Goal: Information Seeking & Learning: Check status

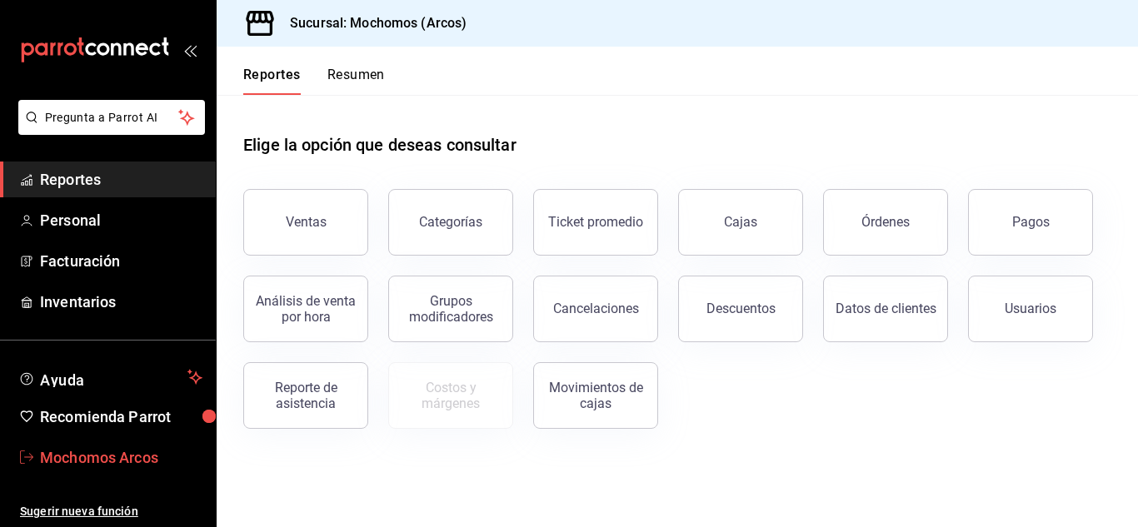
click at [85, 461] on span "Mochomos Arcos" at bounding box center [121, 457] width 162 height 22
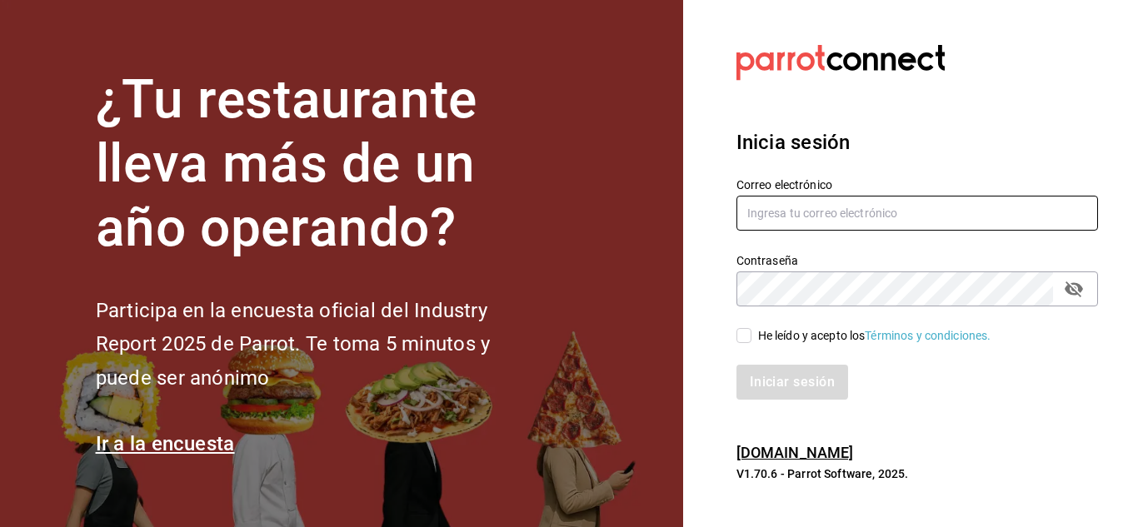
type input "[EMAIL_ADDRESS][DOMAIN_NAME]"
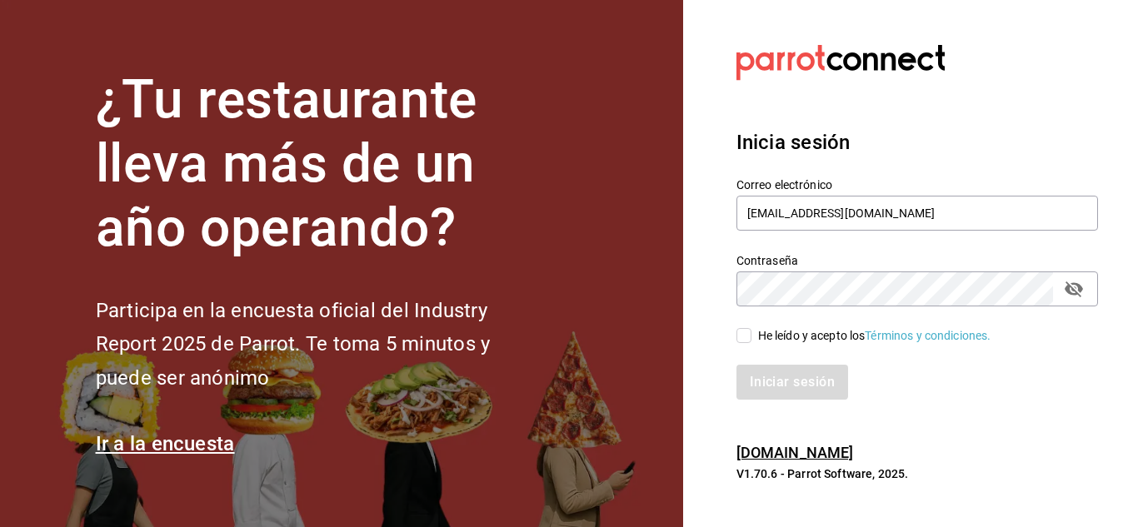
click at [745, 328] on input "He leído y acepto los Términos y condiciones." at bounding box center [743, 335] width 15 height 15
checkbox input "true"
click at [803, 388] on button "Iniciar sesión" at bounding box center [792, 382] width 113 height 35
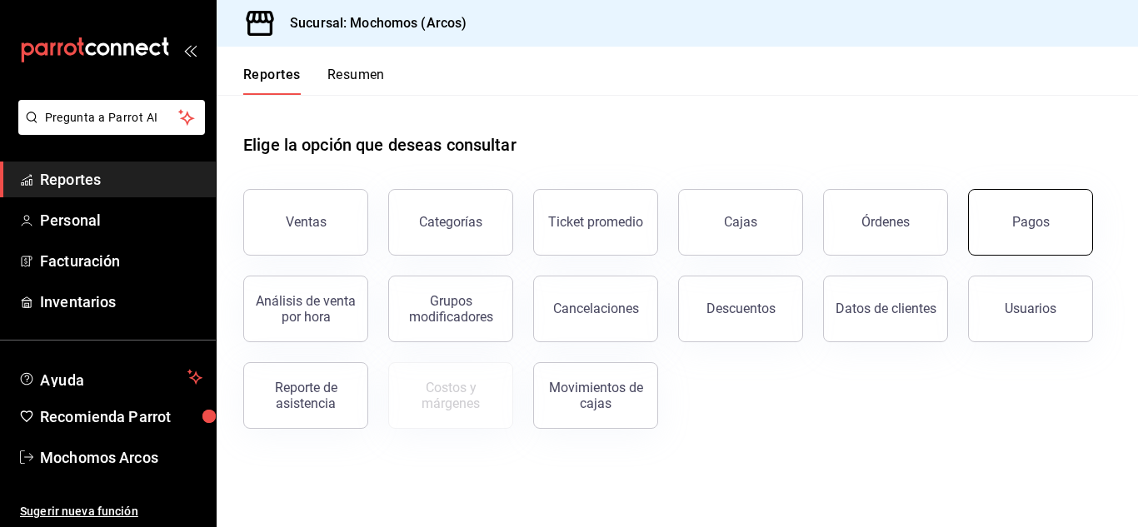
click at [1000, 230] on button "Pagos" at bounding box center [1030, 222] width 125 height 67
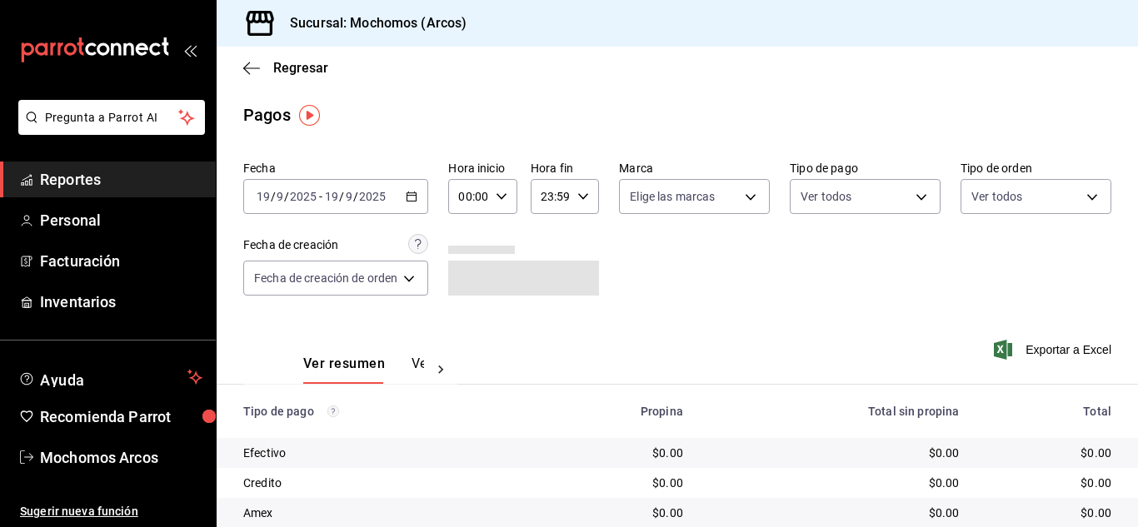
click at [415, 361] on button "Ver pagos" at bounding box center [443, 370] width 62 height 28
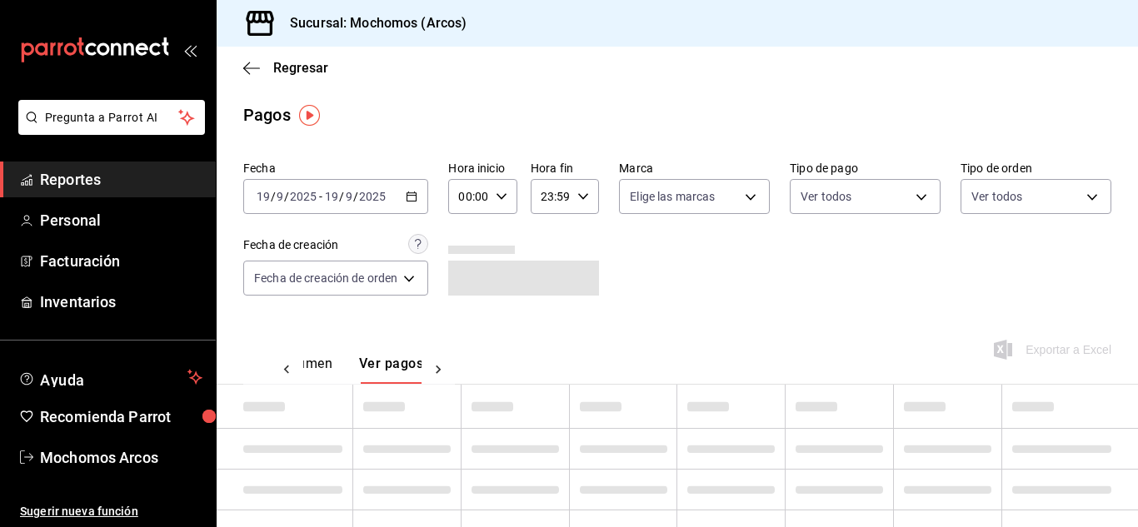
scroll to position [0, 49]
click at [416, 194] on icon "button" at bounding box center [412, 197] width 12 height 12
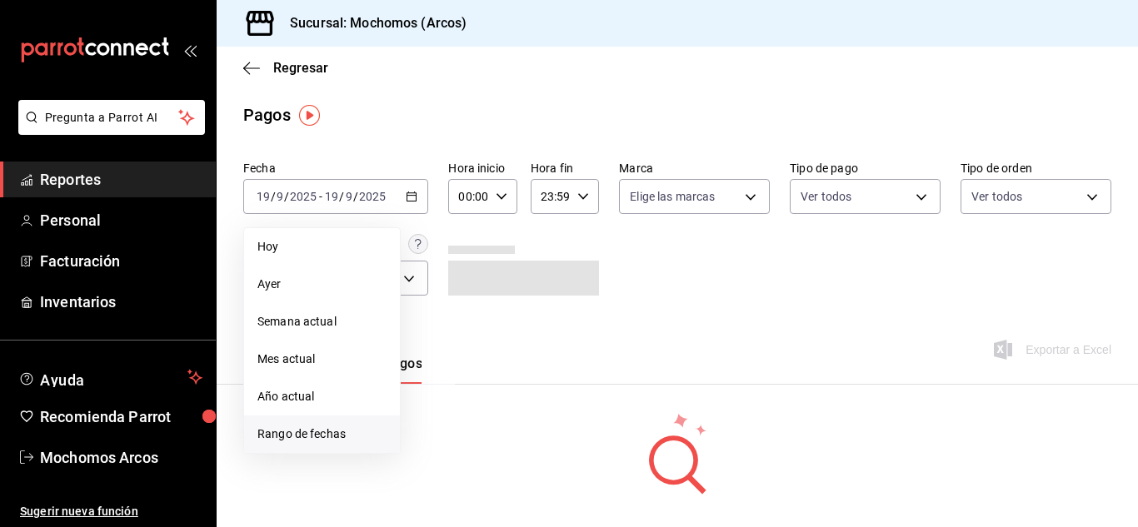
click at [341, 434] on span "Rango de fechas" at bounding box center [321, 434] width 129 height 17
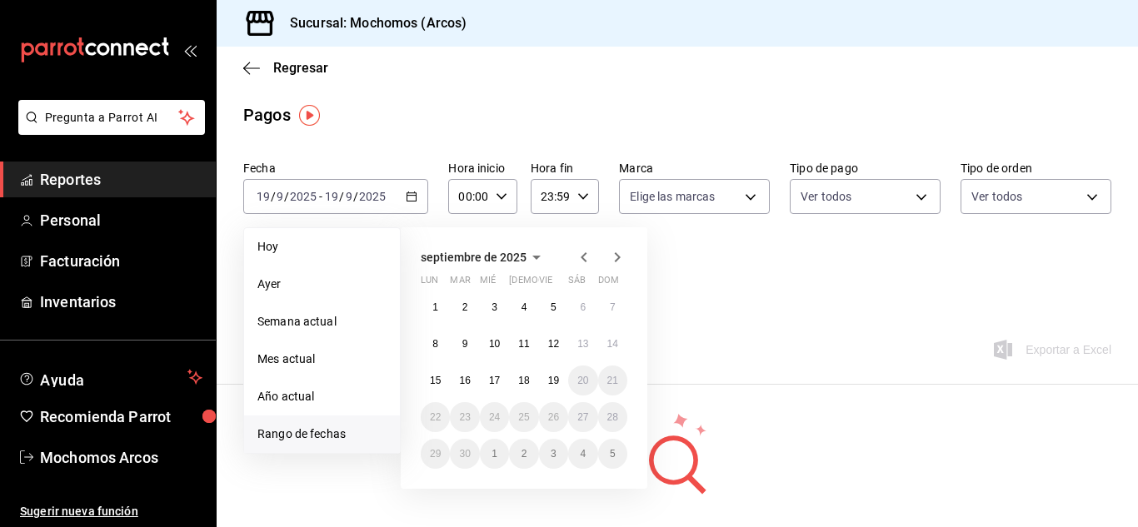
click at [581, 253] on icon "button" at bounding box center [584, 257] width 20 height 20
click at [578, 265] on icon "button" at bounding box center [584, 257] width 20 height 20
click at [613, 376] on abbr "17" at bounding box center [612, 381] width 11 height 12
click at [440, 413] on abbr "18" at bounding box center [435, 418] width 11 height 12
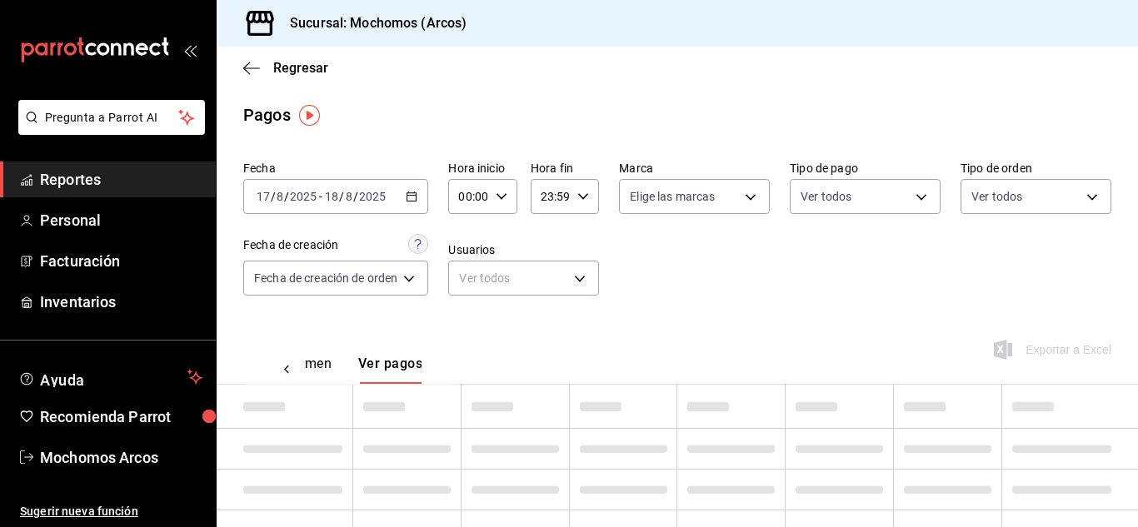
click at [649, 308] on div "Fecha 2025-08-17 17 / 8 / 2025 - 2025-08-18 18 / 8 / 2025 Hora inicio 00:00 Hor…" at bounding box center [677, 235] width 868 height 162
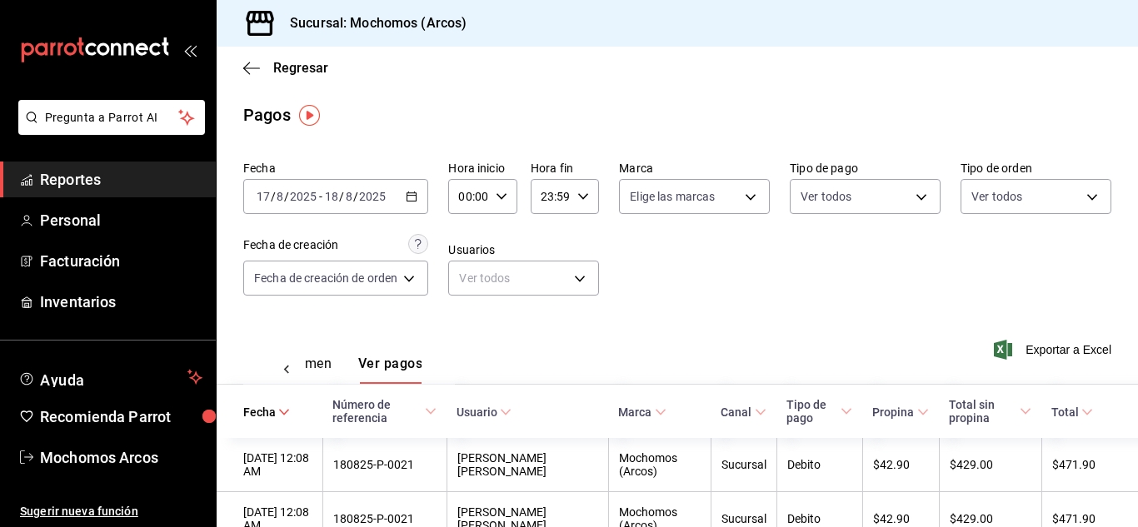
click at [517, 202] on div "Hora inicio 00:00 Hora inicio Hora fin 23:59 Hora fin" at bounding box center [523, 187] width 151 height 53
click at [508, 191] on div "00:00 Hora inicio" at bounding box center [482, 196] width 68 height 35
click at [468, 311] on span "10" at bounding box center [467, 305] width 7 height 13
type input "10:00"
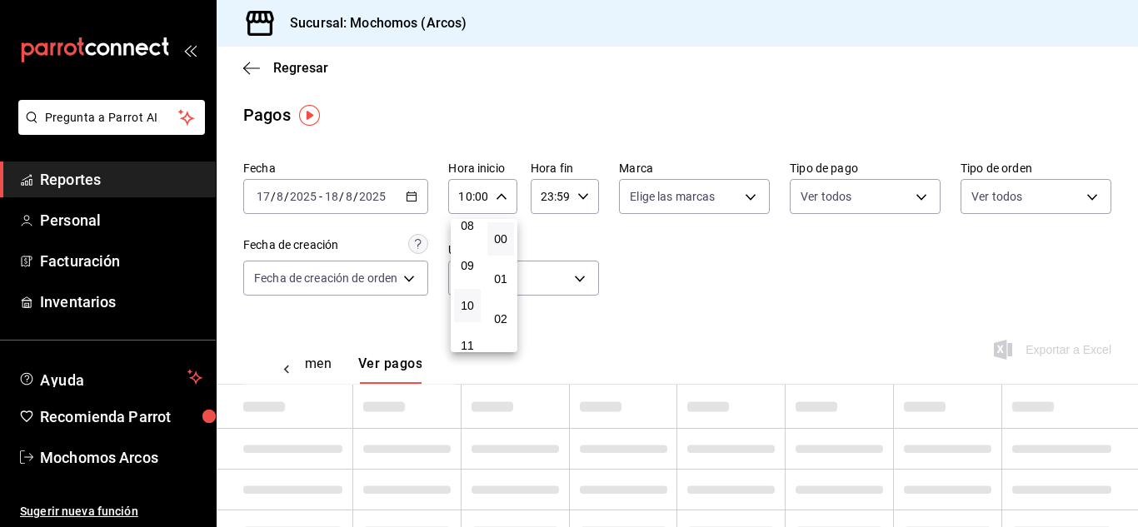
click at [589, 198] on div at bounding box center [569, 263] width 1138 height 527
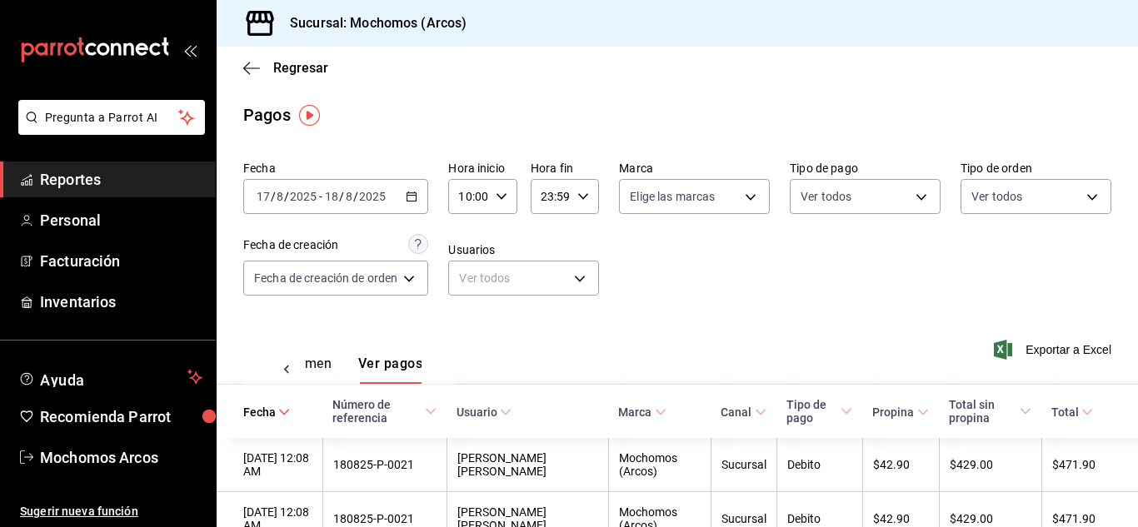
click at [580, 196] on icon "button" at bounding box center [583, 197] width 12 height 12
click at [544, 261] on button "11" at bounding box center [547, 268] width 27 height 33
type input "11:59"
click at [963, 319] on div at bounding box center [569, 263] width 1138 height 527
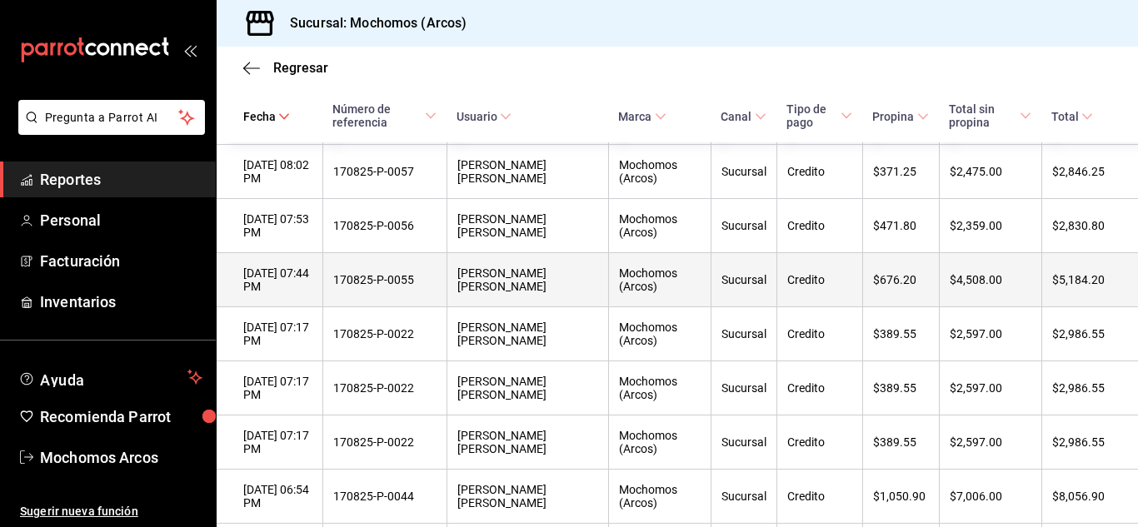
scroll to position [333, 0]
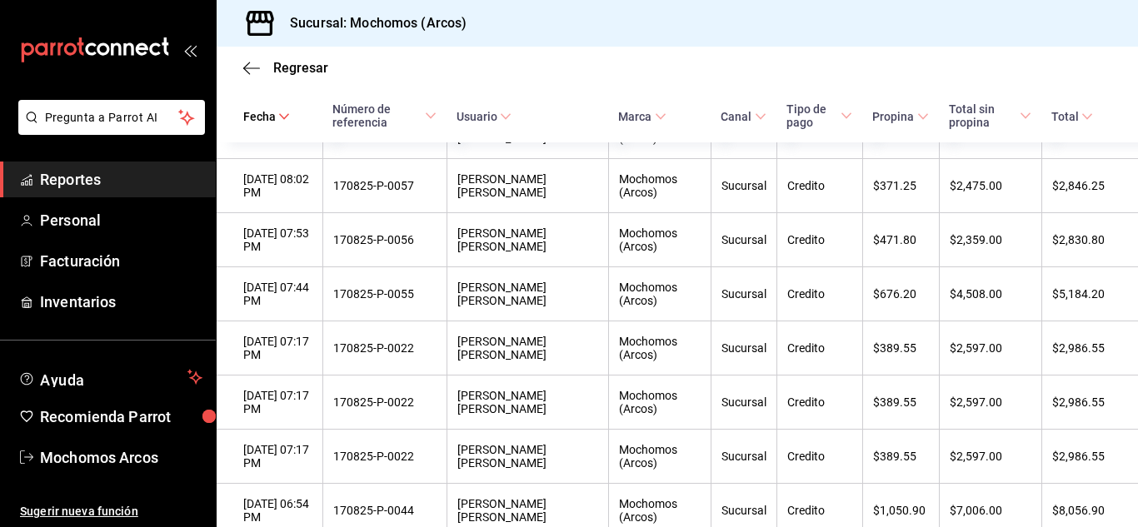
click at [965, 132] on th "Total sin propina" at bounding box center [990, 115] width 102 height 53
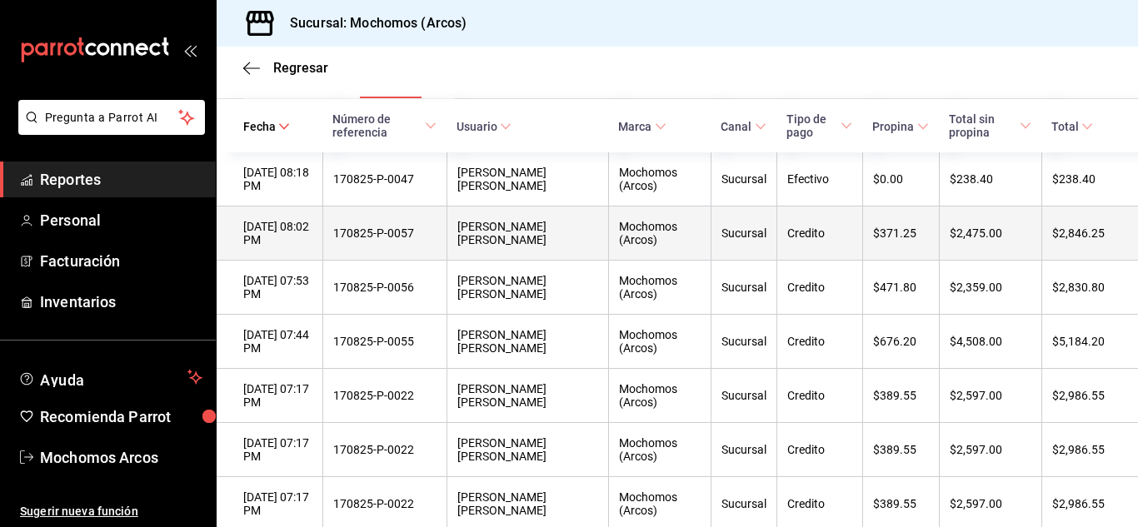
scroll to position [250, 0]
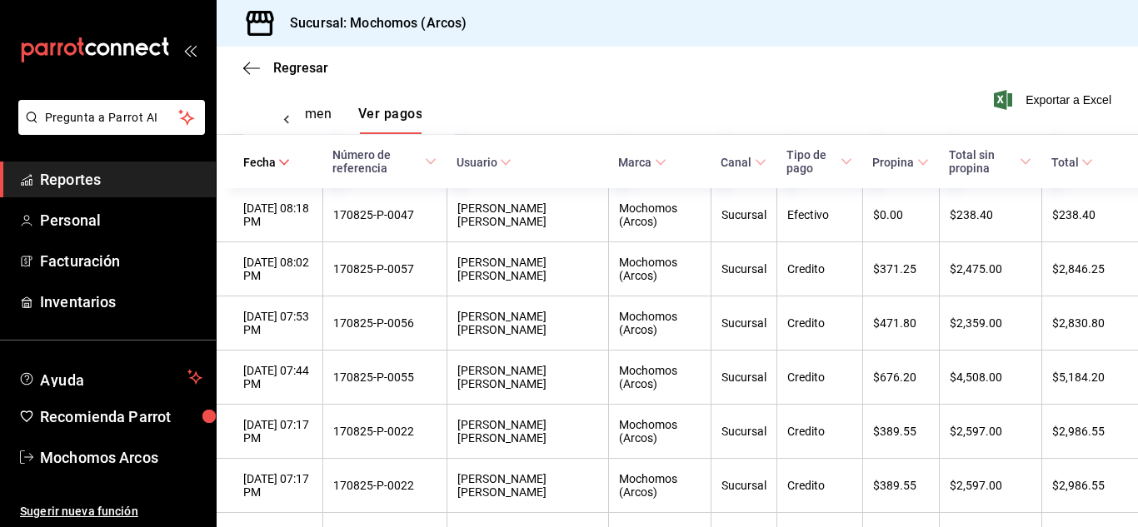
click at [952, 164] on span "Total sin propina" at bounding box center [990, 161] width 82 height 27
click at [952, 165] on span "Total sin propina" at bounding box center [990, 161] width 82 height 27
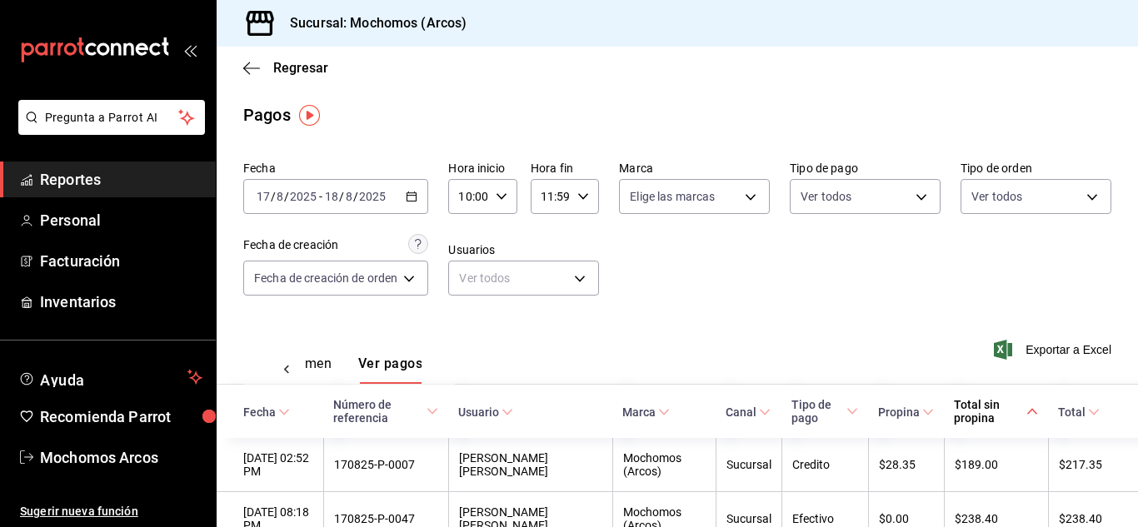
click at [414, 201] on \(Stroke\) "button" at bounding box center [412, 196] width 10 height 9
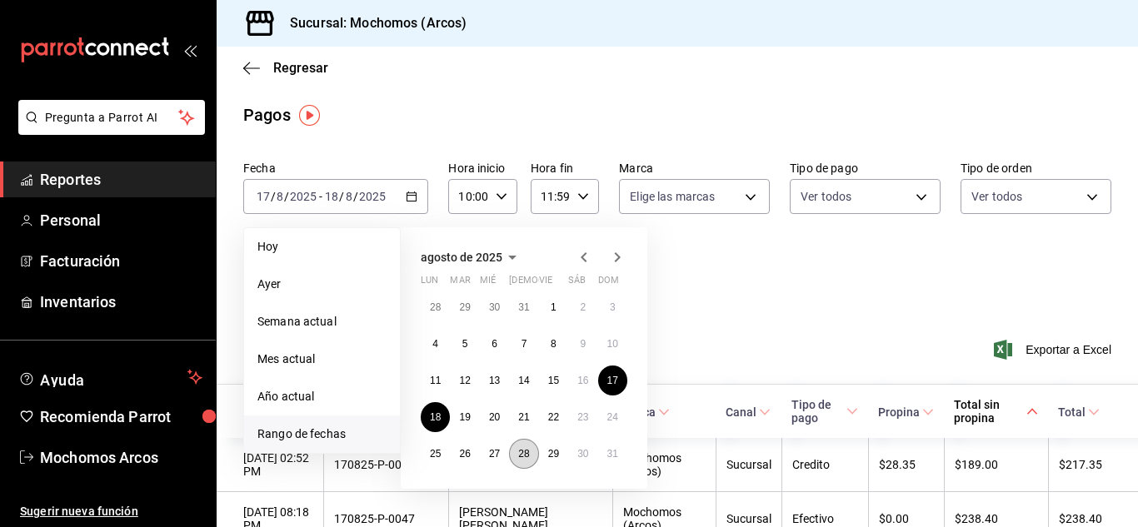
click at [531, 459] on button "28" at bounding box center [523, 454] width 29 height 30
click at [552, 461] on button "29" at bounding box center [553, 454] width 29 height 30
type input "00:00"
type input "23:59"
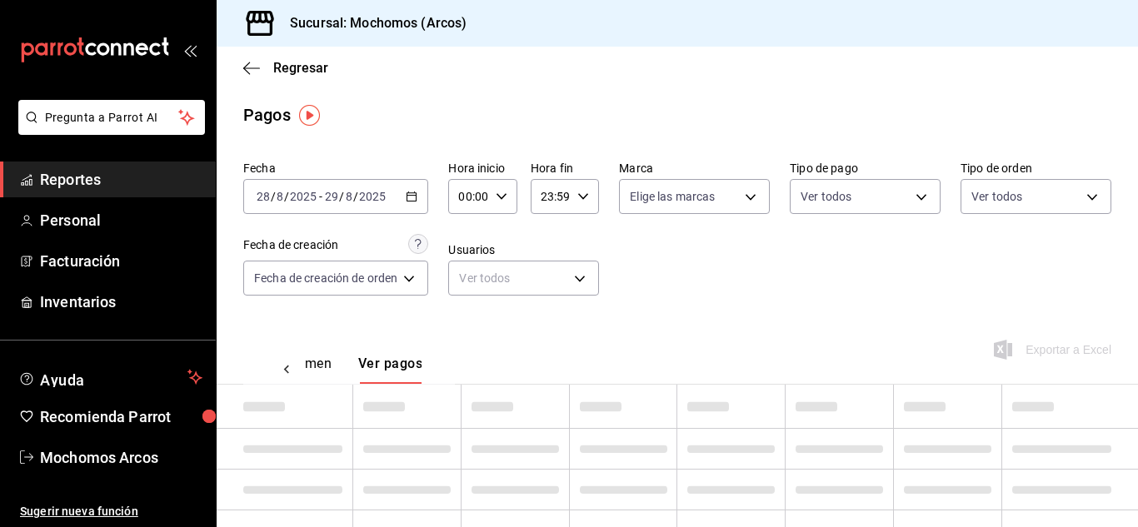
click at [499, 192] on icon "button" at bounding box center [502, 197] width 12 height 12
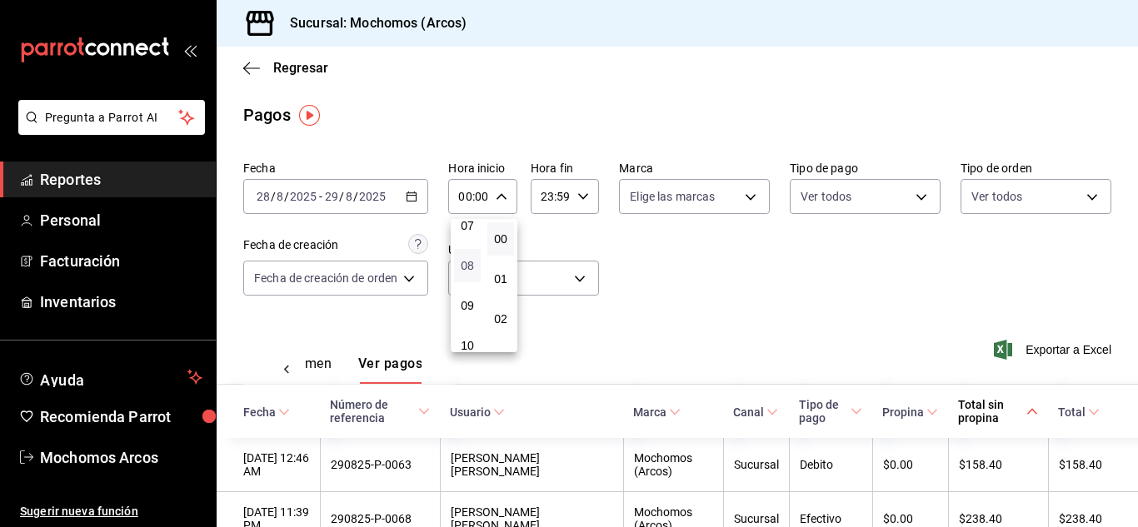
scroll to position [333, 0]
click at [467, 304] on span "10" at bounding box center [467, 305] width 7 height 13
type input "10:00"
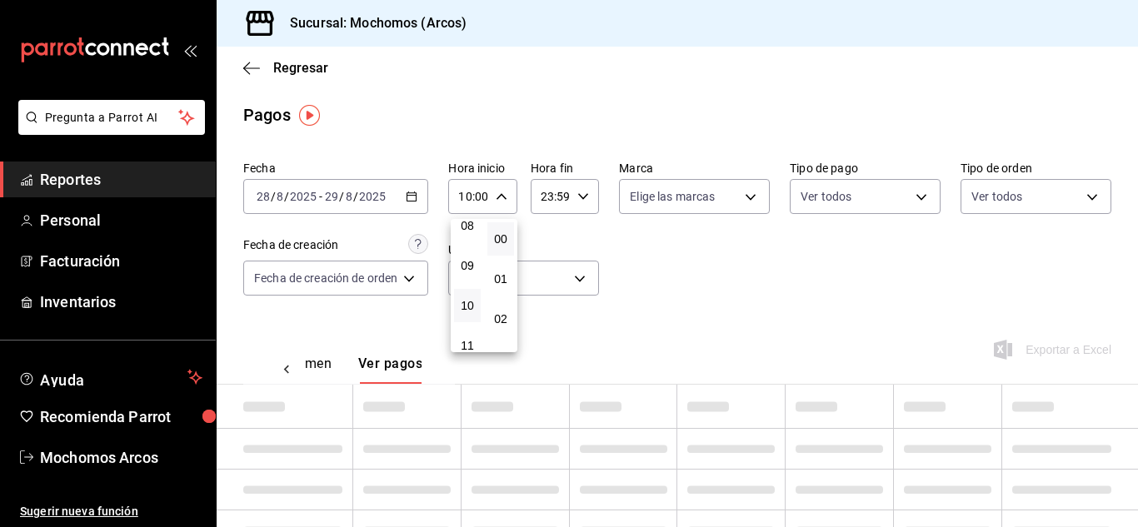
click at [586, 200] on div at bounding box center [569, 263] width 1138 height 527
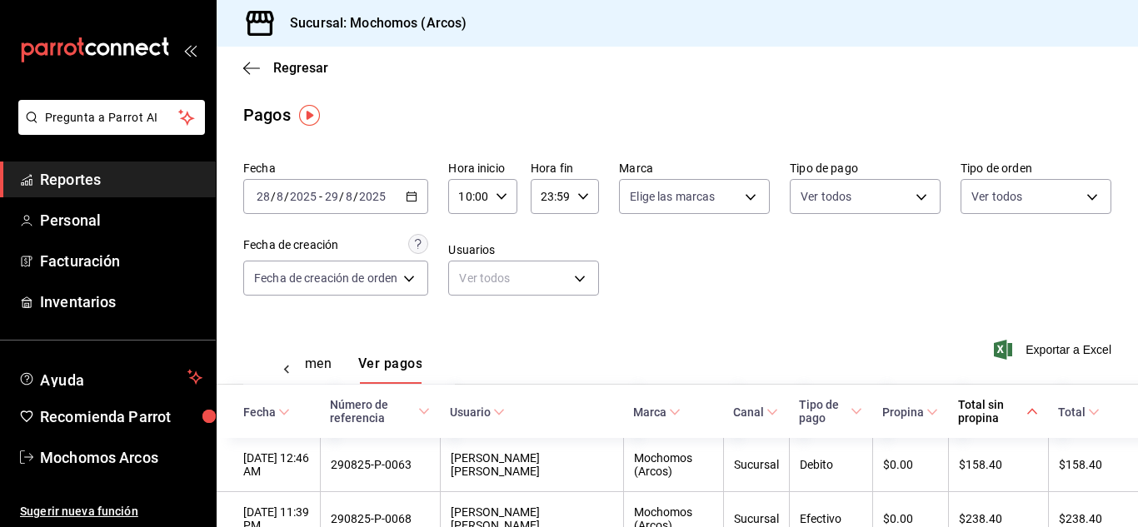
click at [586, 200] on icon "button" at bounding box center [583, 197] width 12 height 12
click at [549, 257] on button "11" at bounding box center [547, 268] width 27 height 33
type input "11:59"
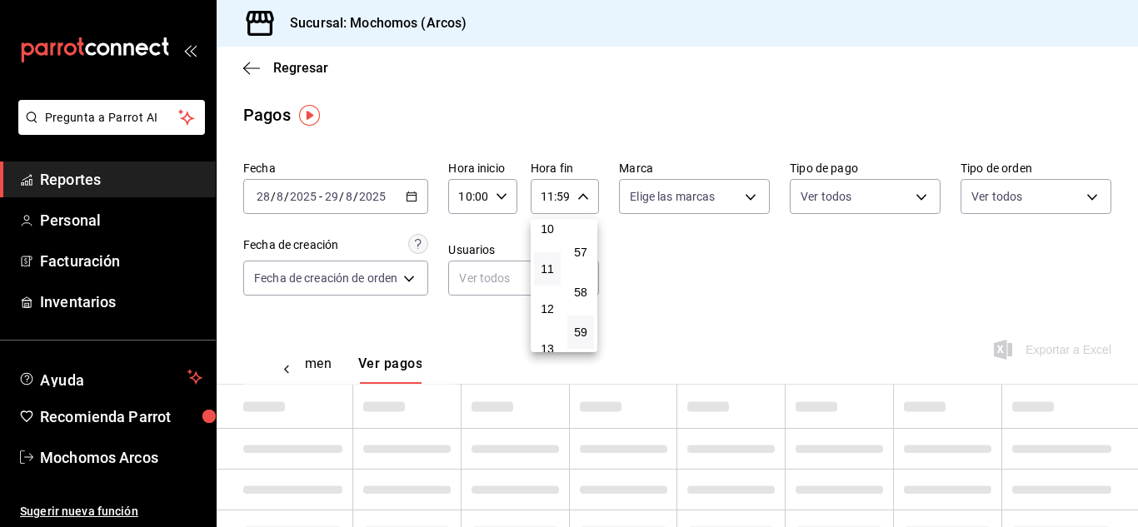
click at [681, 252] on div at bounding box center [569, 263] width 1138 height 527
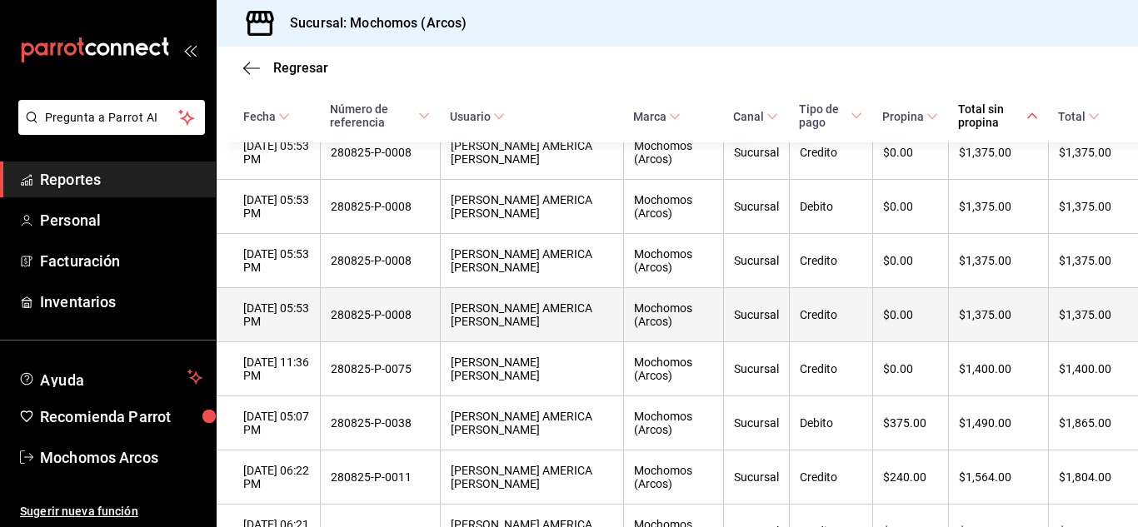
scroll to position [2249, 0]
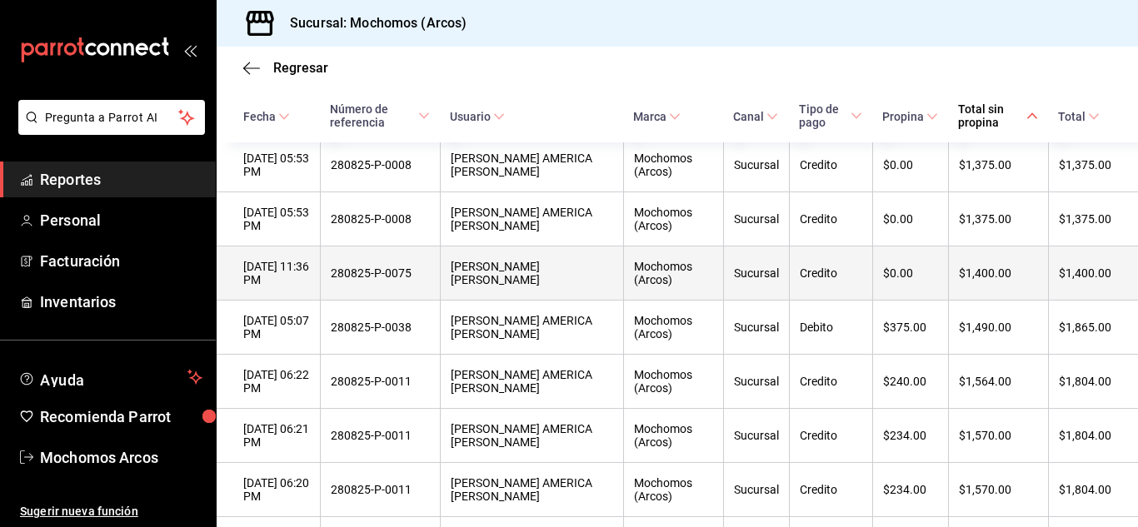
click at [593, 287] on div "DIANA ITZEL HUERTA MARQUEZ" at bounding box center [532, 273] width 162 height 27
click at [1061, 280] on div "$1,400.00" at bounding box center [1085, 273] width 52 height 13
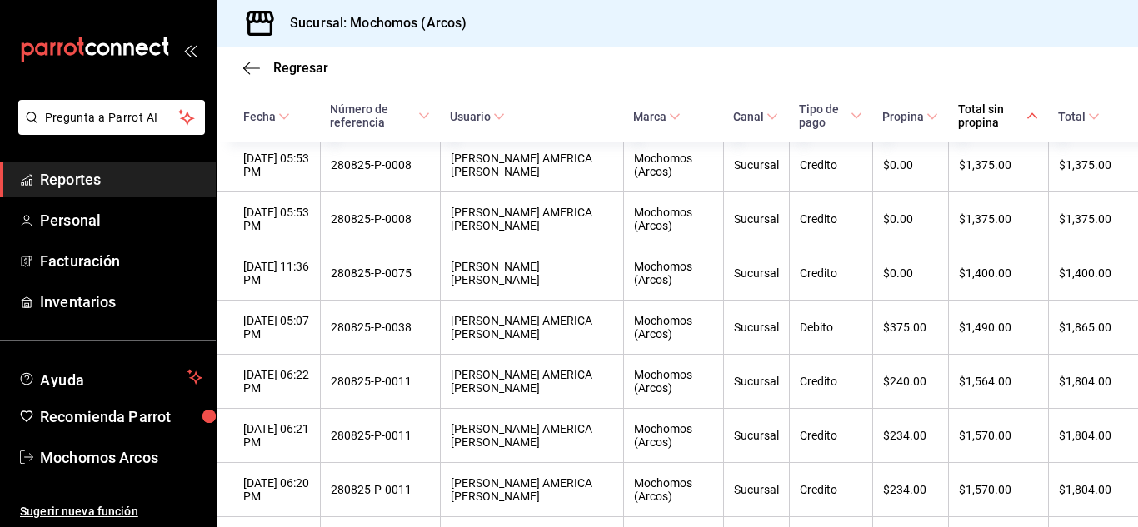
click at [252, 77] on div "Regresar" at bounding box center [677, 68] width 921 height 42
click at [247, 73] on icon "button" at bounding box center [251, 68] width 17 height 15
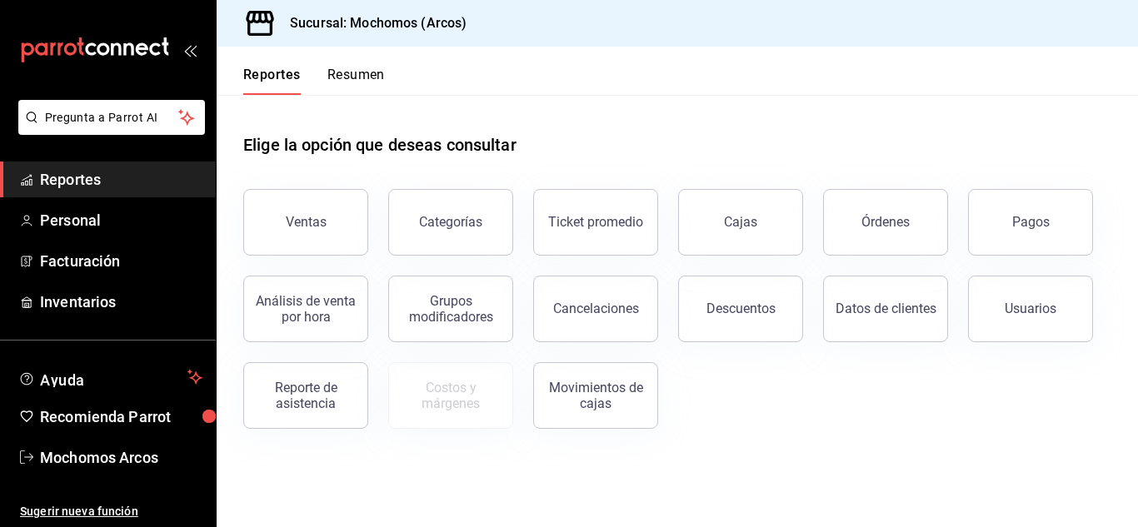
click at [914, 245] on button "Órdenes" at bounding box center [885, 222] width 125 height 67
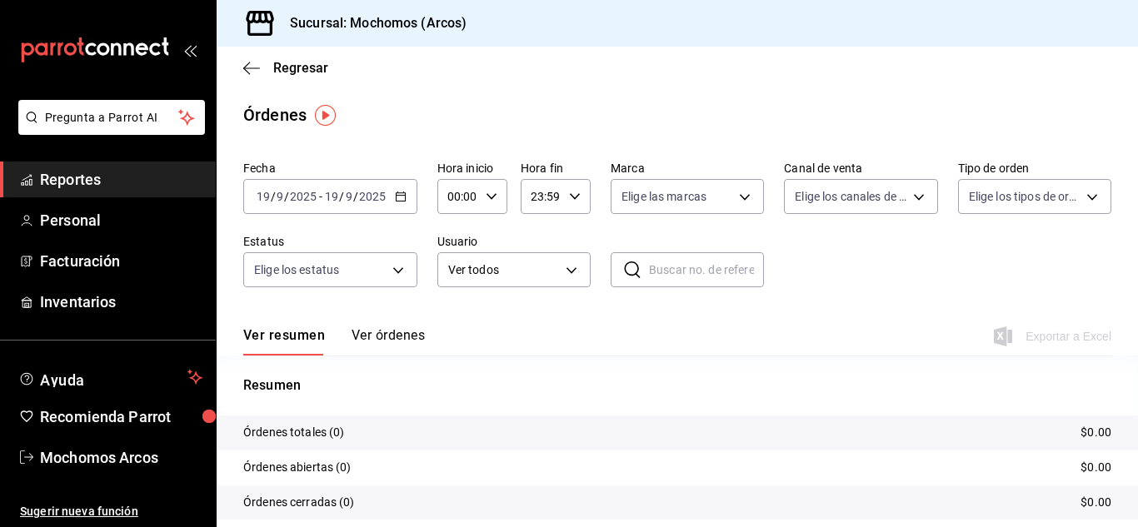
click at [397, 200] on icon "button" at bounding box center [401, 197] width 12 height 12
click at [765, 337] on div "Ver resumen Ver órdenes Exportar a Excel" at bounding box center [677, 331] width 868 height 48
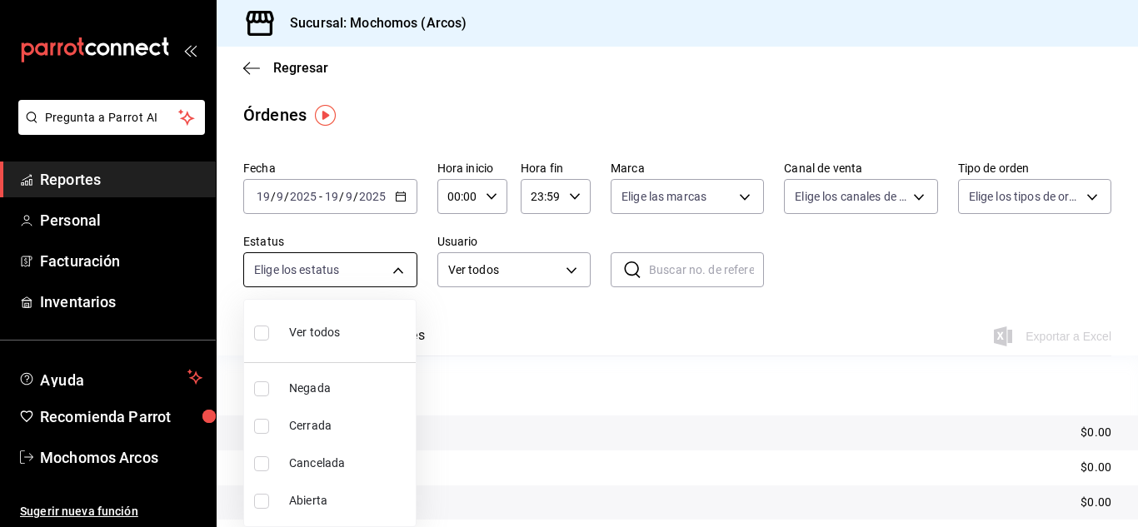
click at [395, 272] on body "Pregunta a Parrot AI Reportes Personal Facturación Inventarios Ayuda Recomienda…" at bounding box center [569, 263] width 1138 height 527
click at [395, 272] on div at bounding box center [569, 263] width 1138 height 527
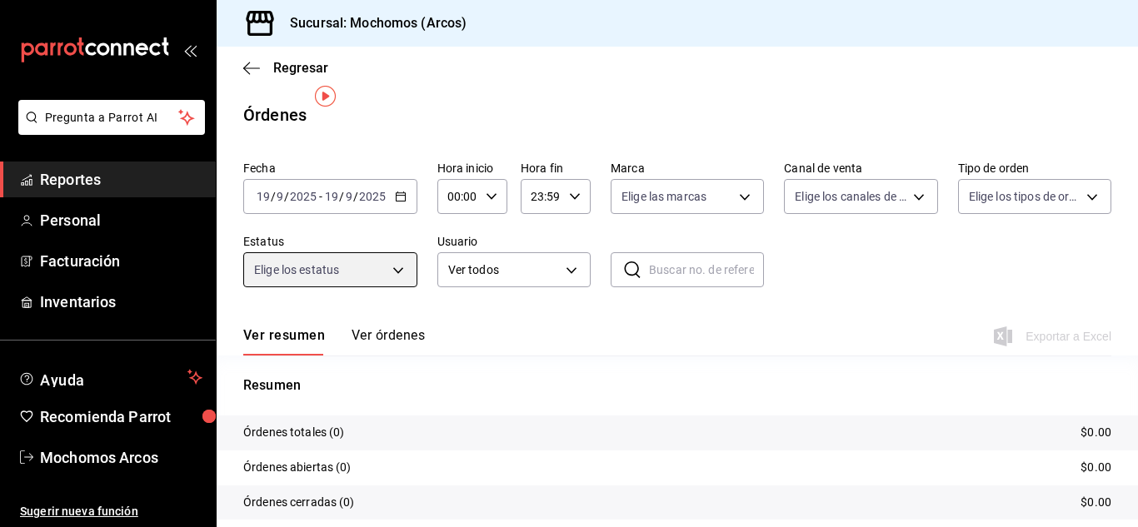
scroll to position [127, 0]
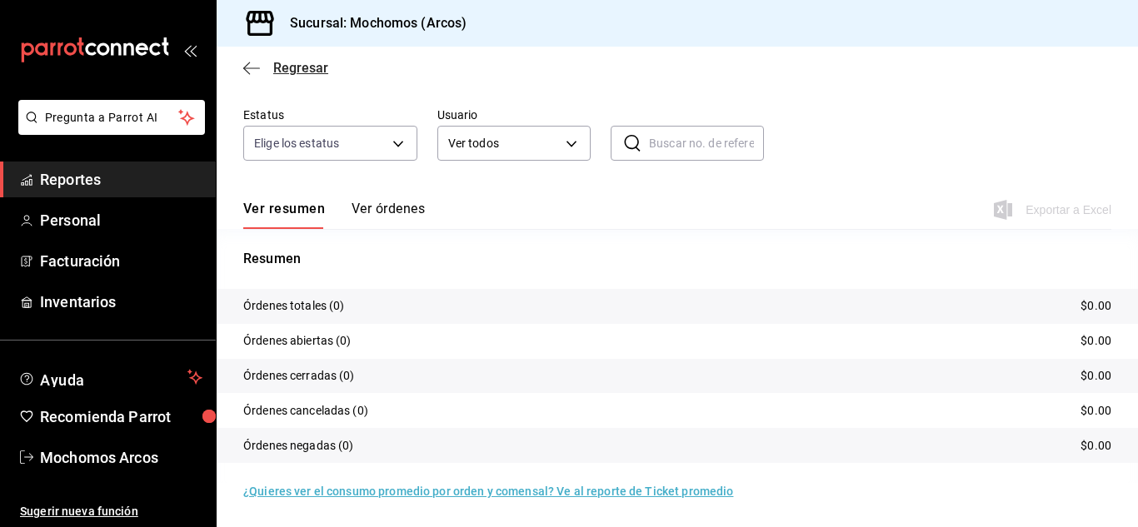
click at [252, 73] on icon "button" at bounding box center [251, 68] width 17 height 15
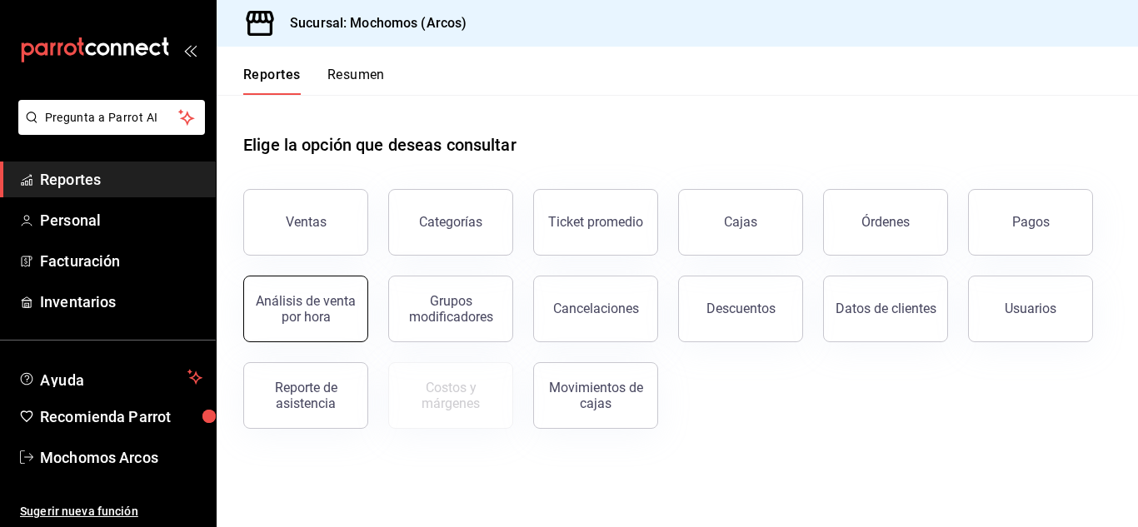
click at [316, 289] on button "Análisis de venta por hora" at bounding box center [305, 309] width 125 height 67
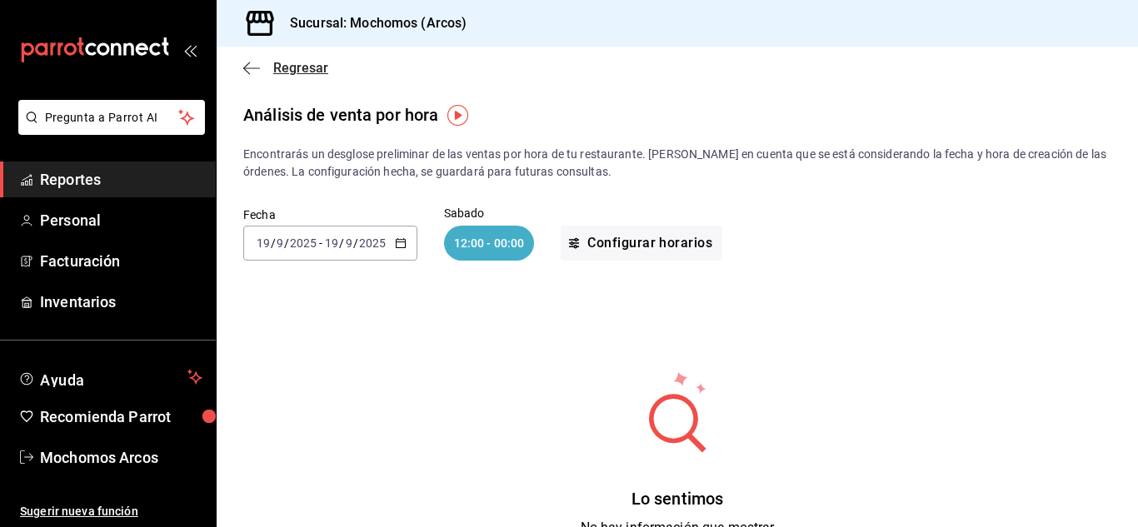
click at [244, 62] on icon "button" at bounding box center [251, 68] width 17 height 15
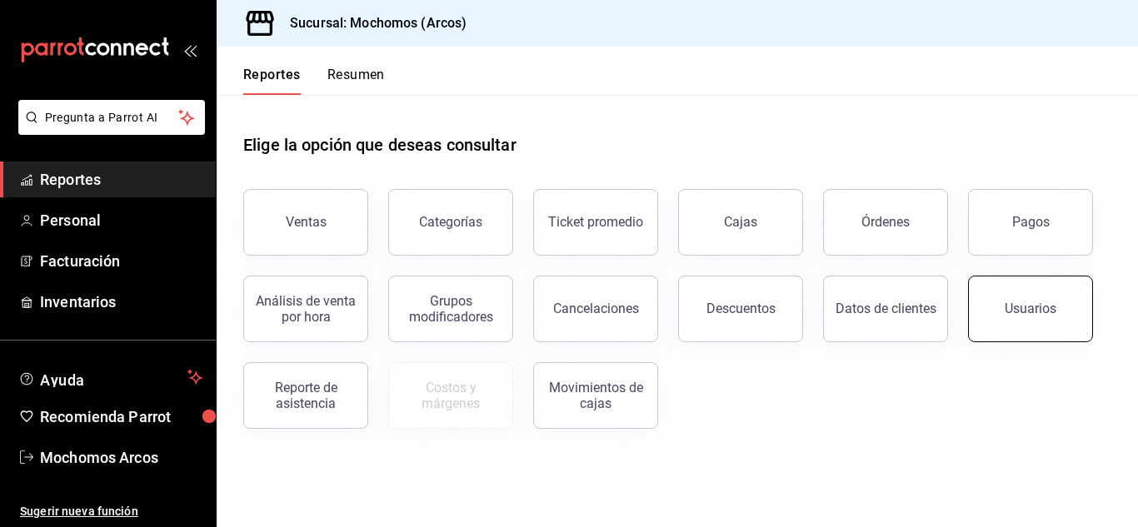
click at [1023, 334] on button "Usuarios" at bounding box center [1030, 309] width 125 height 67
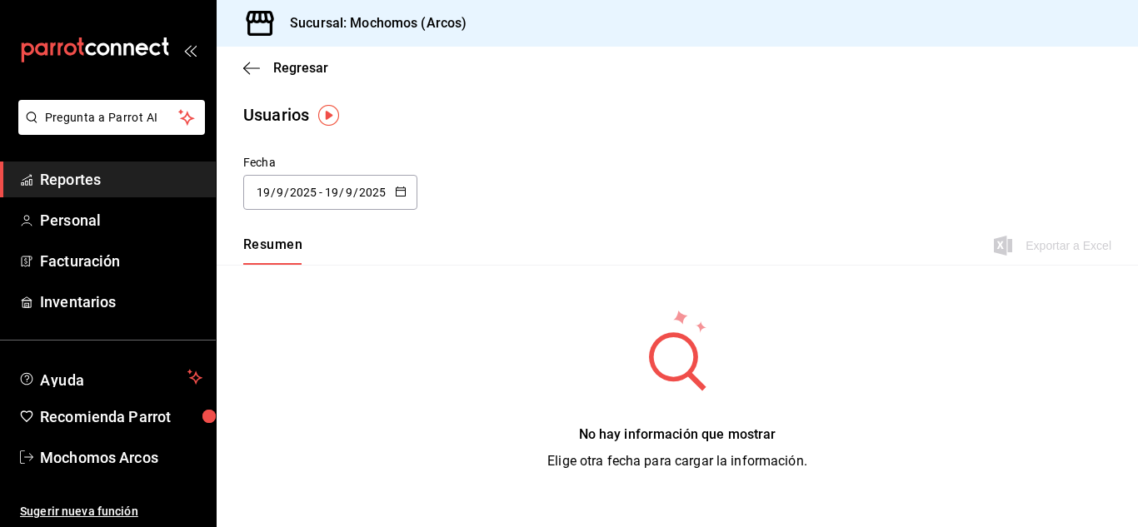
click at [404, 190] on \(Stroke\) "button" at bounding box center [400, 190] width 9 height 1
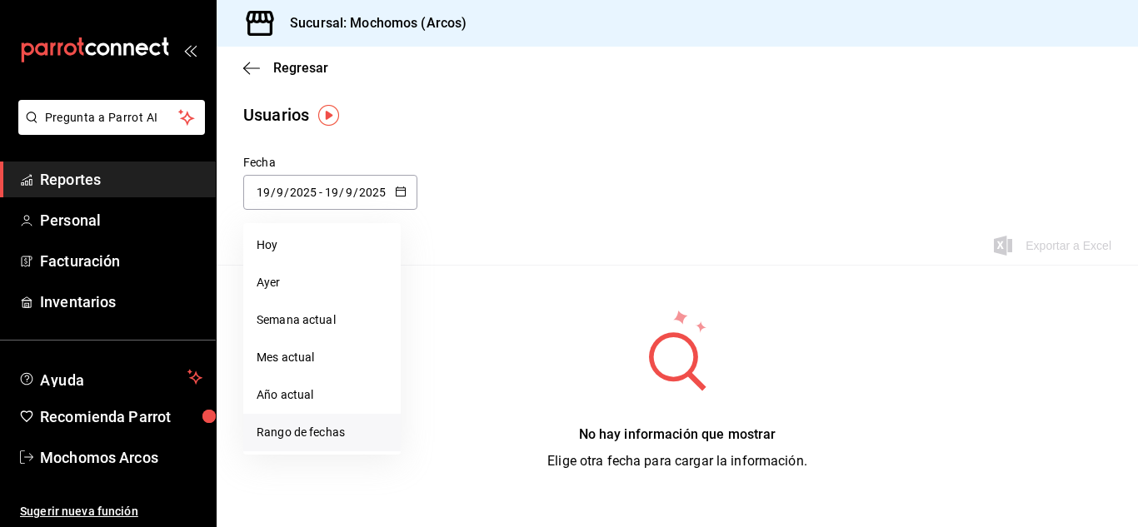
click at [342, 422] on li "Rango de fechas" at bounding box center [321, 432] width 157 height 37
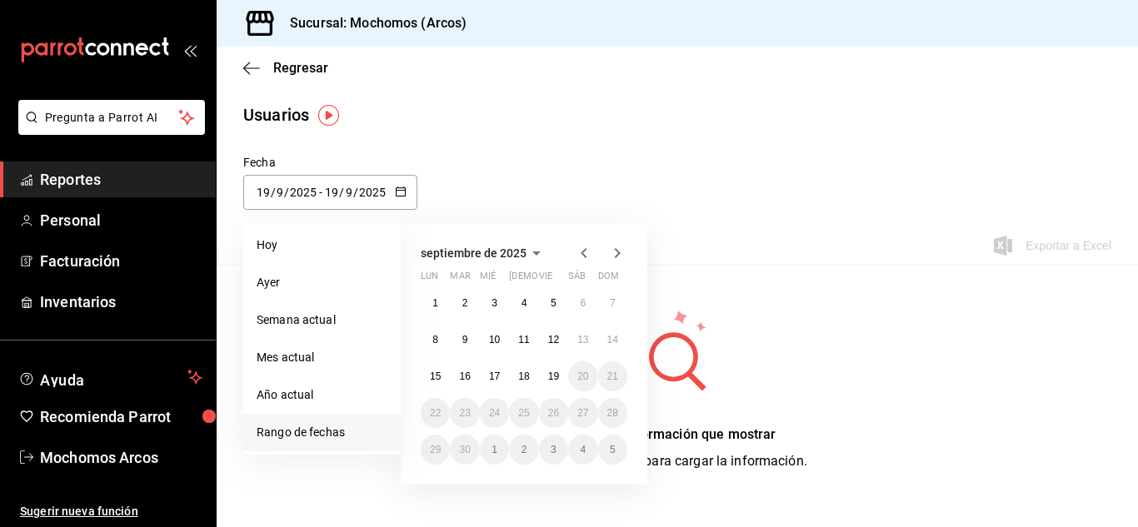
click at [591, 253] on icon "button" at bounding box center [584, 253] width 20 height 20
click at [522, 451] on abbr "28" at bounding box center [523, 450] width 11 height 12
click at [548, 448] on abbr "29" at bounding box center [553, 450] width 11 height 12
type input "2025-08-28"
type input "28"
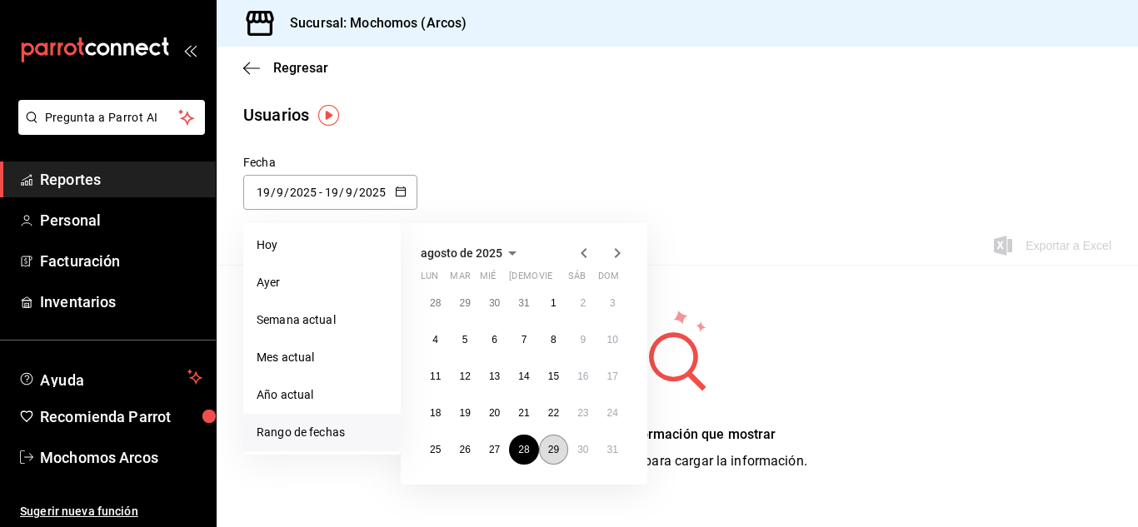
type input "8"
type input "2025-08-29"
type input "29"
type input "8"
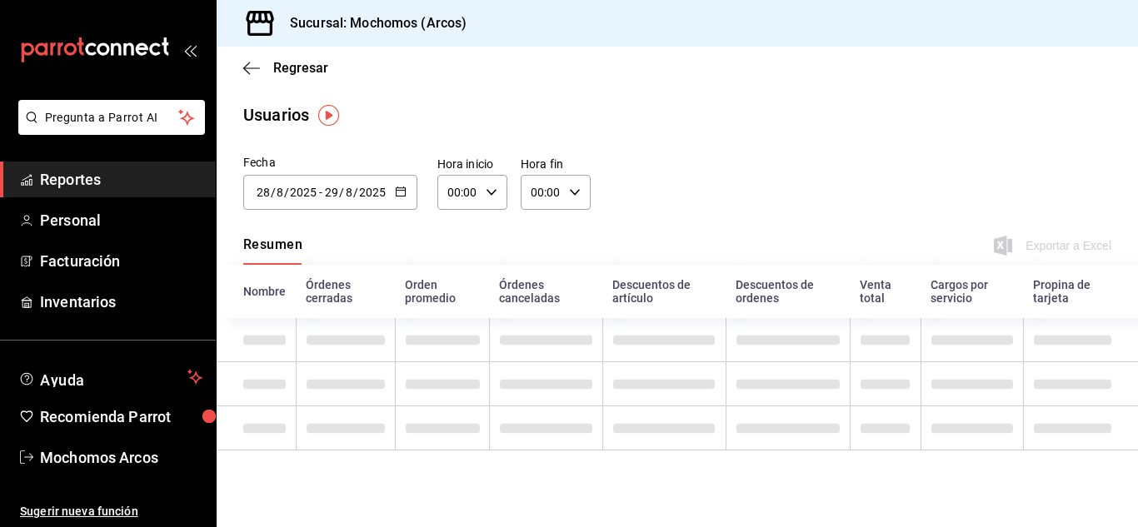
click at [484, 198] on div "00:00 Hora inicio" at bounding box center [472, 192] width 70 height 35
click at [456, 303] on span "10" at bounding box center [454, 301] width 8 height 13
type input "10:00"
click at [581, 195] on div at bounding box center [569, 263] width 1138 height 527
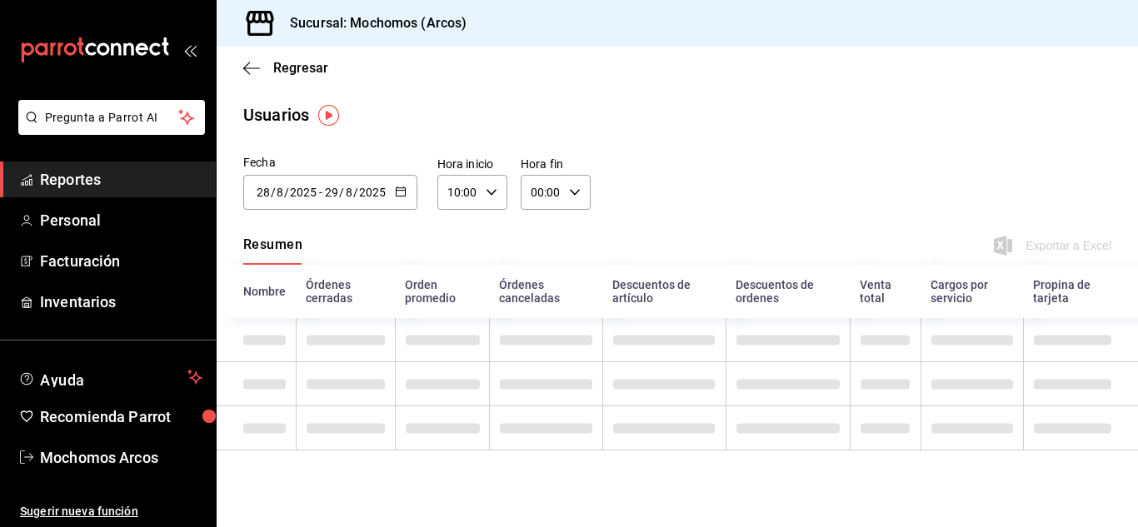
click at [580, 194] on icon "button" at bounding box center [575, 193] width 12 height 12
click at [545, 240] on button "02" at bounding box center [537, 231] width 28 height 33
type input "02:00"
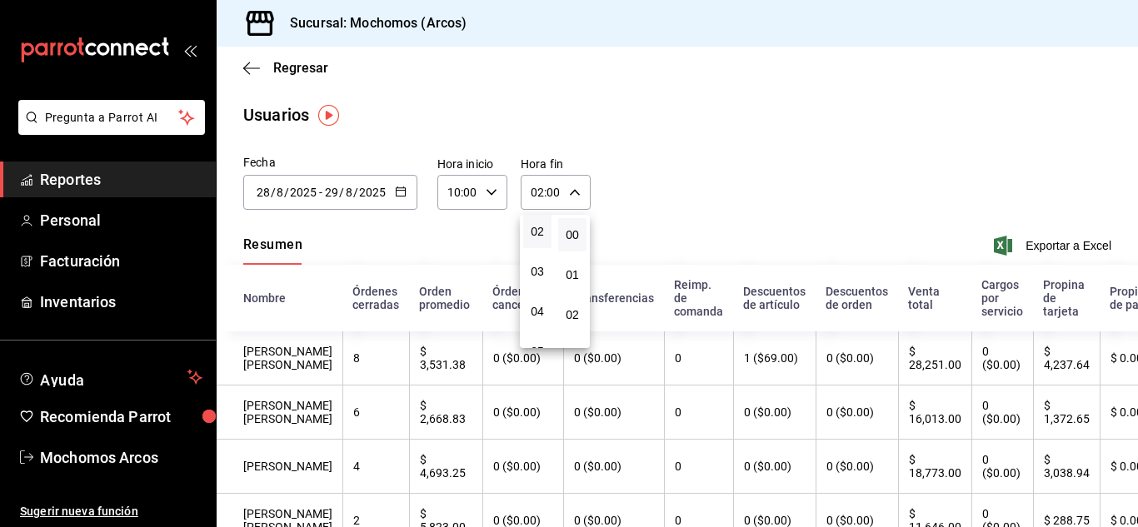
click at [695, 181] on div at bounding box center [569, 263] width 1138 height 527
